Goal: Communication & Community: Answer question/provide support

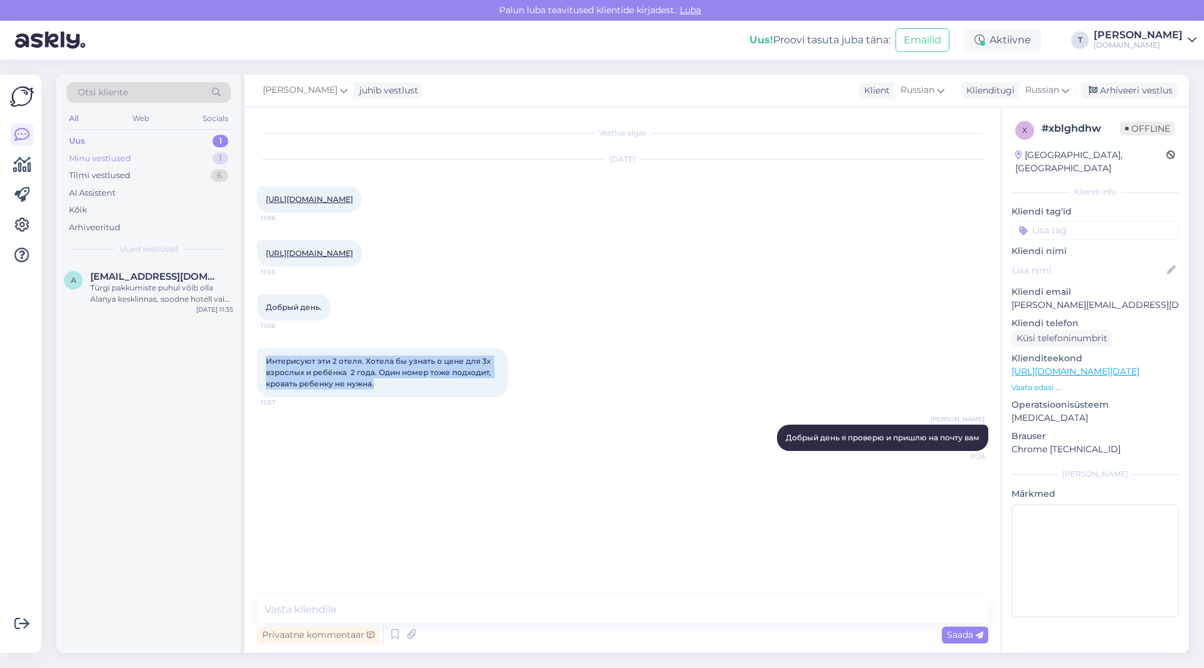
click at [137, 156] on div "Minu vestlused 1" at bounding box center [148, 159] width 164 height 18
click at [139, 132] on div "Otsi kliente All Web Socials Uus 1 Minu vestlused 1 Tiimi vestlused 6 AI Assist…" at bounding box center [148, 169] width 184 height 188
click at [139, 140] on div "Uus 1" at bounding box center [148, 141] width 164 height 18
click at [139, 154] on div "Minu vestlused 1" at bounding box center [148, 159] width 164 height 18
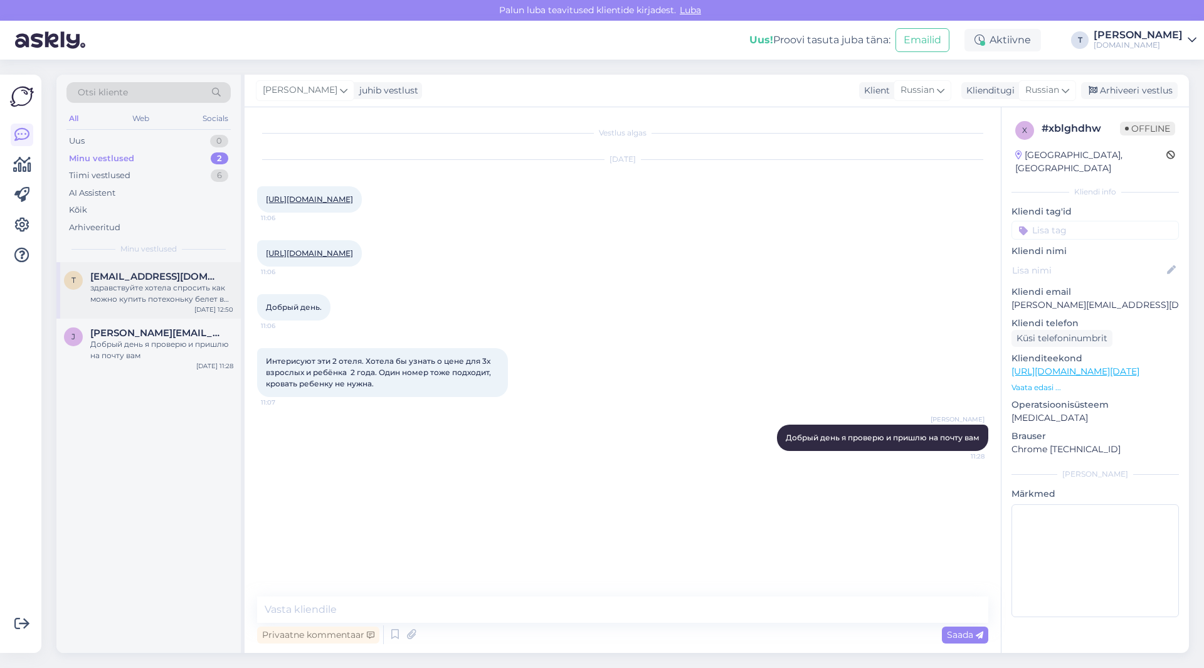
click at [147, 300] on div "здравствуйте хотела спросить как можно купить потехоньку белет в турцию станбул" at bounding box center [161, 293] width 143 height 23
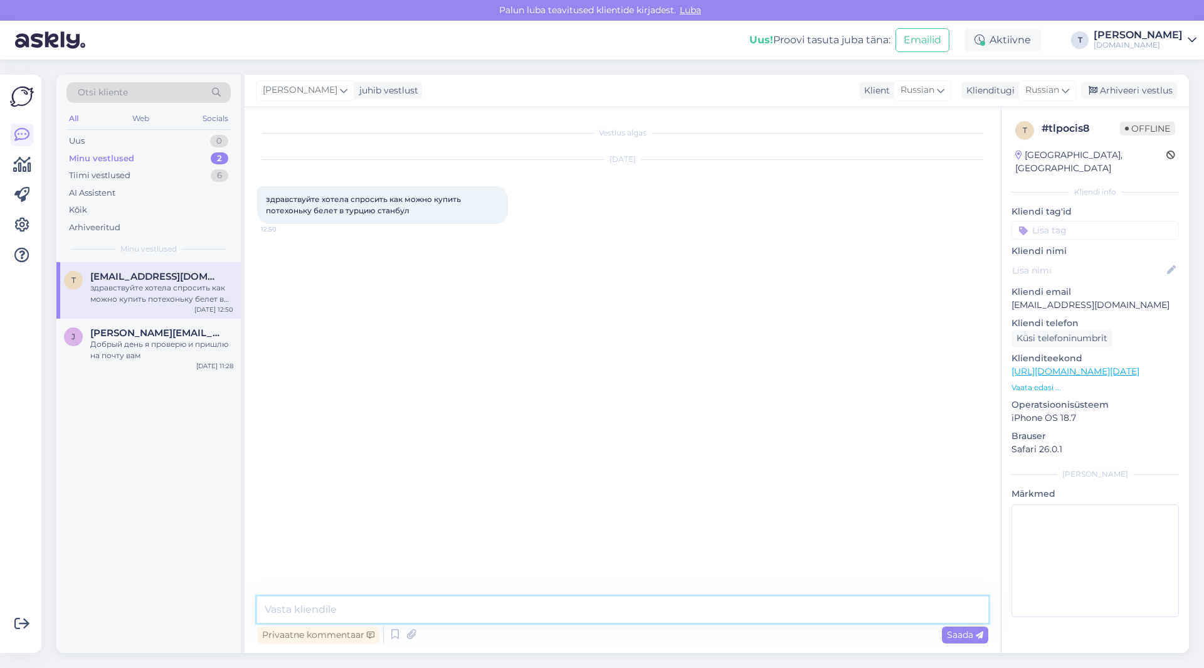
click at [502, 606] on textarea at bounding box center [622, 609] width 731 height 26
type textarea "Добрый день , у нас туры в [GEOGRAPHIC_DATA] , билетов в [GEOGRAPHIC_DATA] у на…"
click at [960, 631] on span "Saada" at bounding box center [965, 634] width 36 height 11
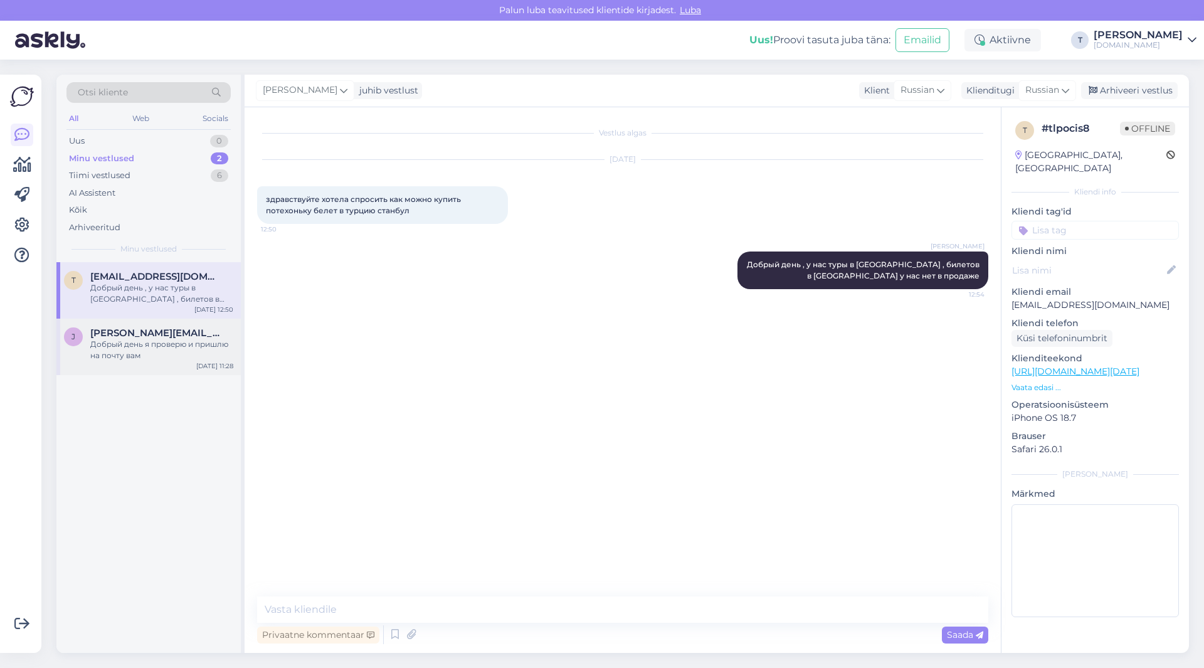
click at [161, 341] on div "Добрый день я проверю и пришлю на почту вам" at bounding box center [161, 350] width 143 height 23
